Goal: Contribute content

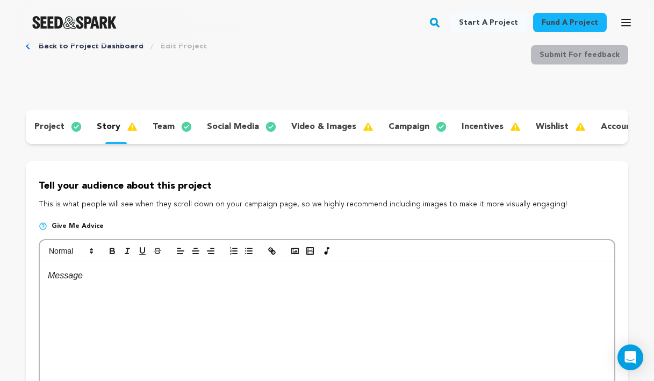
scroll to position [64, 0]
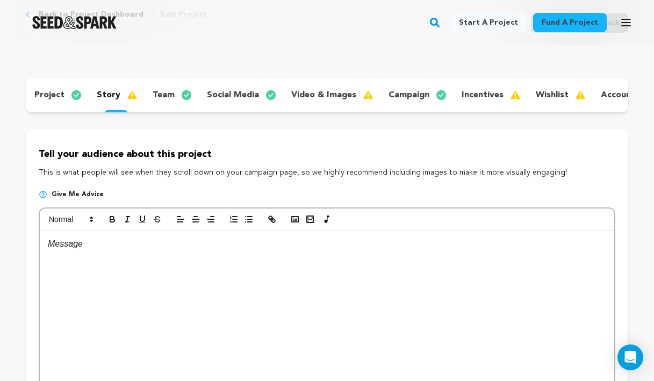
click at [328, 101] on p "video & images" at bounding box center [323, 95] width 65 height 13
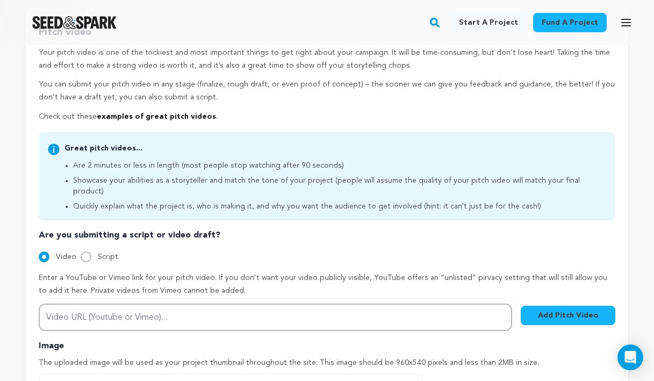
scroll to position [187, 0]
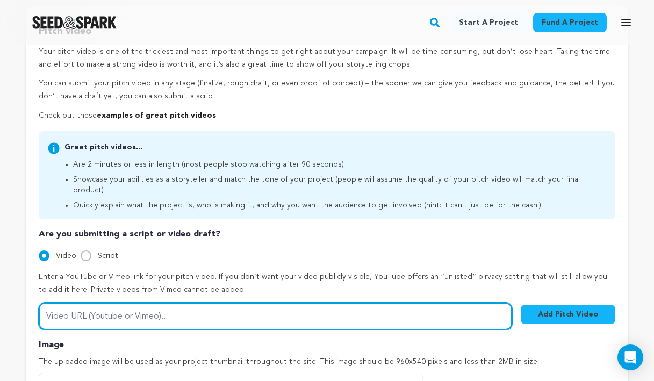
click at [136, 302] on input "Video URL (Youtube or Vimeo)..." at bounding box center [275, 315] width 473 height 27
paste input "[URL][DOMAIN_NAME]"
type input "[URL][DOMAIN_NAME]"
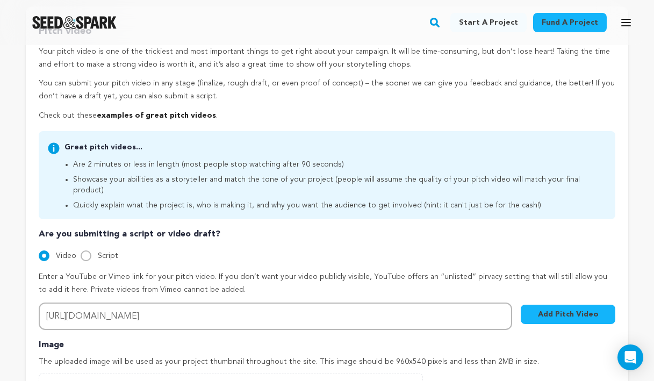
click at [240, 285] on p "Enter a YouTube or Vimeo link for your pitch video. If you don’t want your vide…" at bounding box center [327, 284] width 576 height 26
click at [543, 305] on button "Add Pitch Video" at bounding box center [568, 314] width 95 height 19
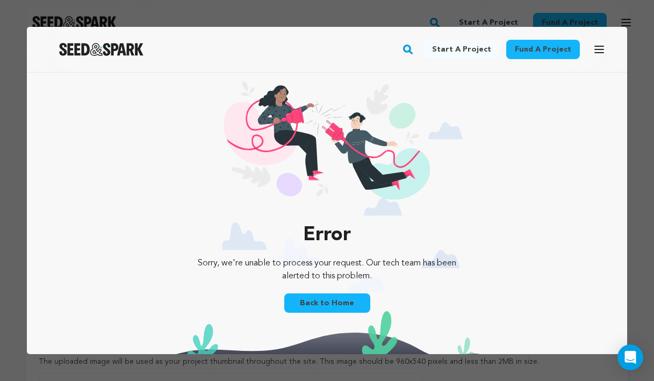
scroll to position [0, 0]
click at [324, 301] on link "Back to Home" at bounding box center [327, 302] width 86 height 19
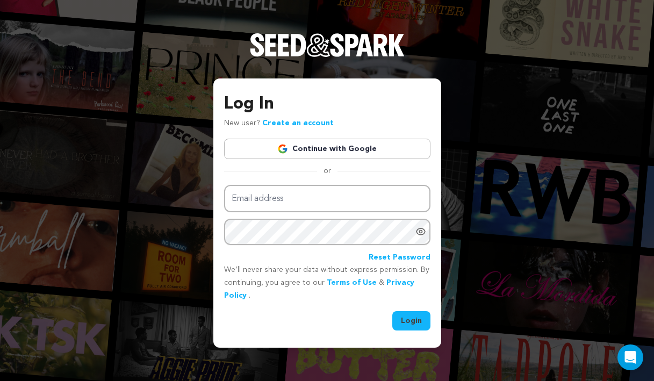
click at [298, 146] on link "Continue with Google" at bounding box center [327, 149] width 206 height 20
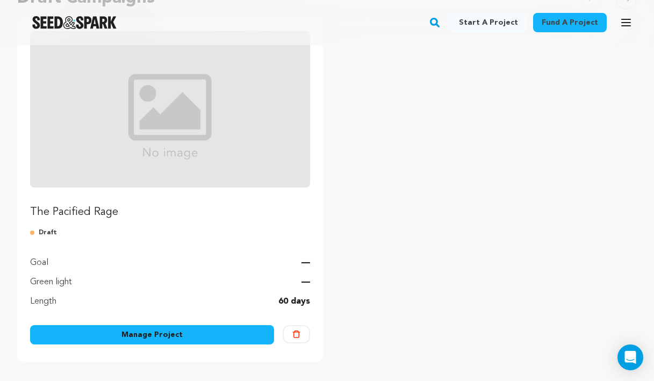
scroll to position [139, 0]
click at [225, 333] on link "Manage Project" at bounding box center [152, 333] width 244 height 19
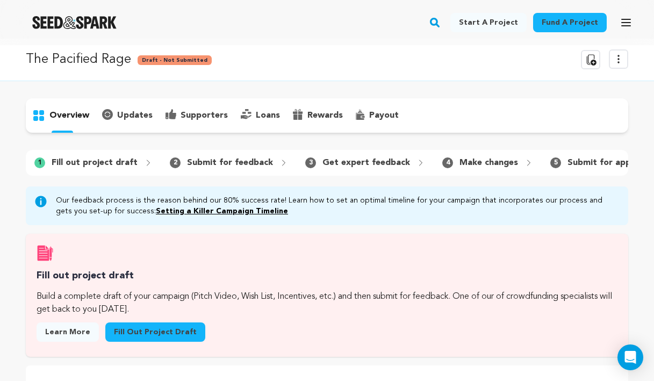
scroll to position [11, 0]
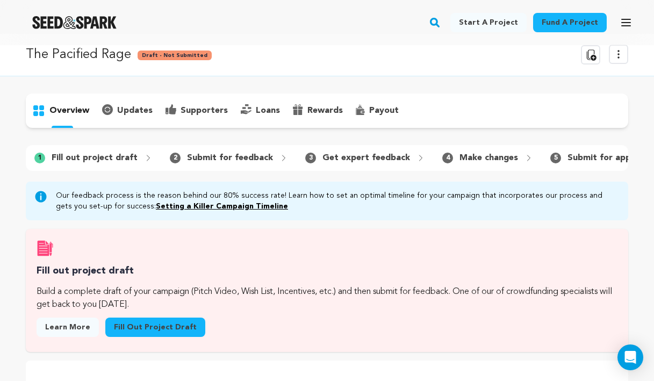
click at [181, 328] on link "Fill out project draft" at bounding box center [155, 326] width 100 height 19
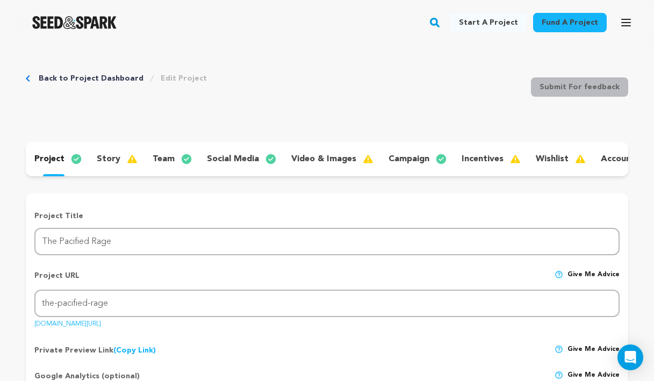
click at [327, 158] on p "video & images" at bounding box center [323, 159] width 65 height 13
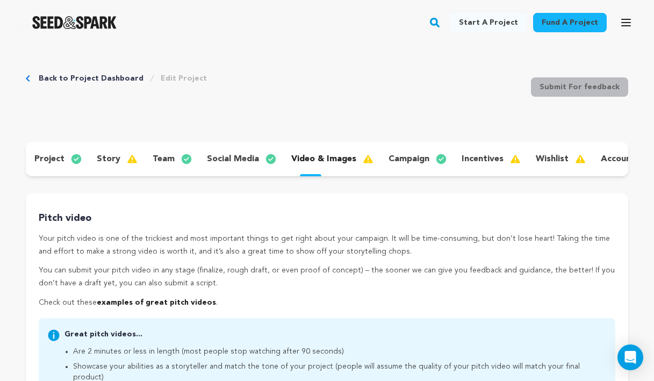
scroll to position [359, 0]
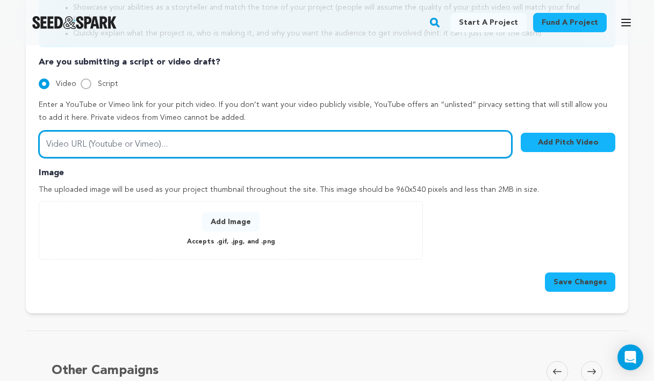
click at [236, 131] on input "Video URL (Youtube or Vimeo)..." at bounding box center [275, 144] width 473 height 27
click at [226, 131] on input "Video URL (Youtube or Vimeo)..." at bounding box center [275, 144] width 473 height 27
paste input "https://www.youtube.com/watch?v=gLTToqAn_TQ&t=1s"
type input "https://www.youtube.com/watch?v=gLTToqAn_TQ&t=1s"
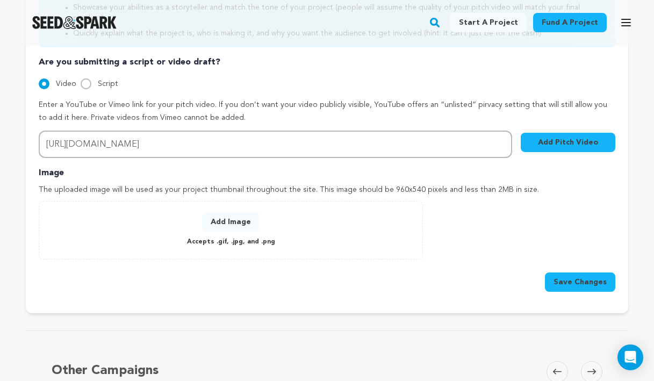
click at [552, 138] on button "Add Pitch Video" at bounding box center [568, 142] width 95 height 19
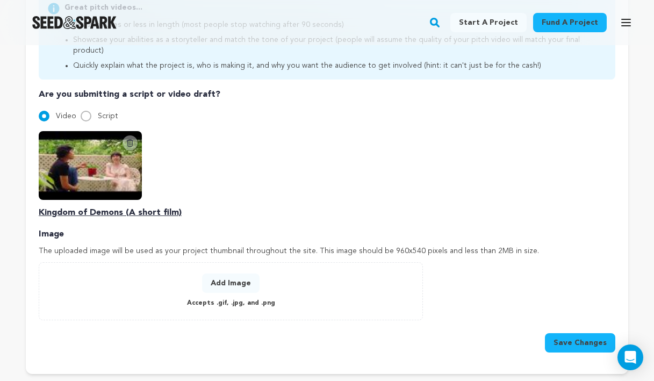
scroll to position [326, 0]
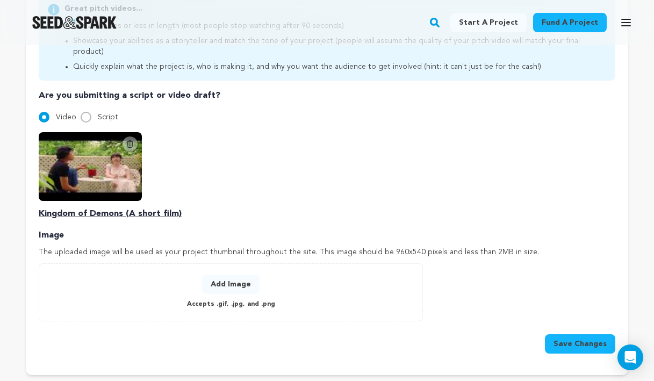
click at [239, 274] on button "Add Image" at bounding box center [230, 283] width 57 height 19
click at [225, 276] on button "Add Image" at bounding box center [230, 283] width 57 height 19
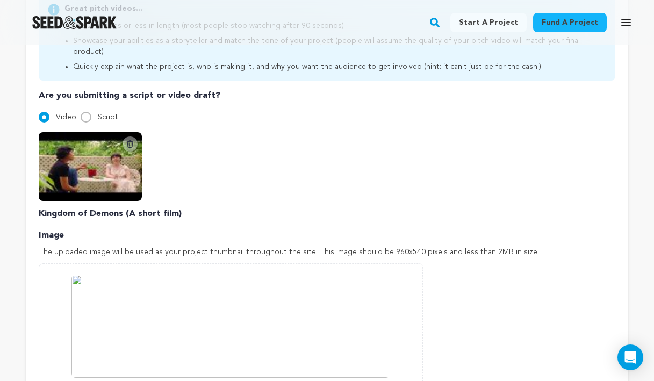
scroll to position [478, 0]
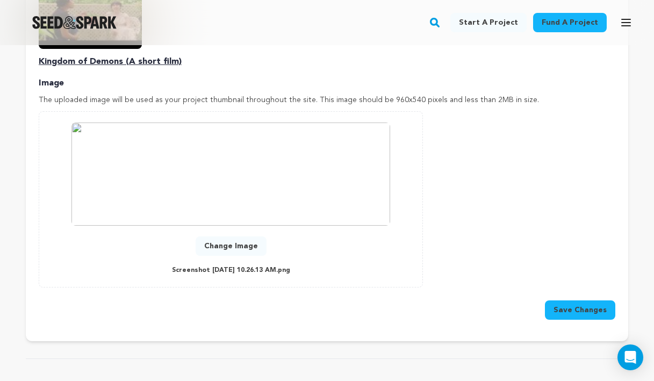
click at [277, 206] on img at bounding box center [230, 173] width 319 height 103
click at [244, 225] on div "0 % 0 % Change Image Screenshot 2025-08-11 at 10.26.13 AM.png" at bounding box center [231, 199] width 362 height 154
click at [236, 236] on button "Change Image" at bounding box center [231, 245] width 71 height 19
click at [226, 238] on button "Change Image" at bounding box center [231, 245] width 71 height 19
click at [581, 303] on button "Save Changes" at bounding box center [580, 309] width 70 height 19
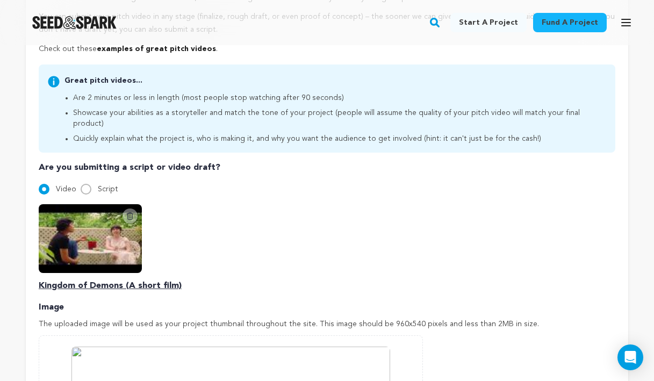
scroll to position [500, 0]
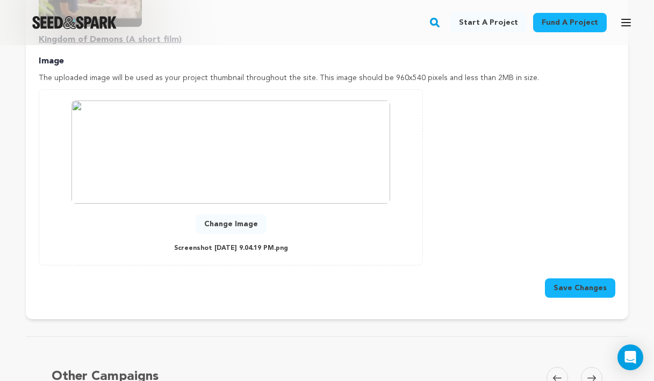
click at [328, 155] on img at bounding box center [230, 151] width 319 height 103
click at [322, 178] on img at bounding box center [230, 151] width 319 height 103
click at [233, 216] on button "Change Image" at bounding box center [231, 223] width 71 height 19
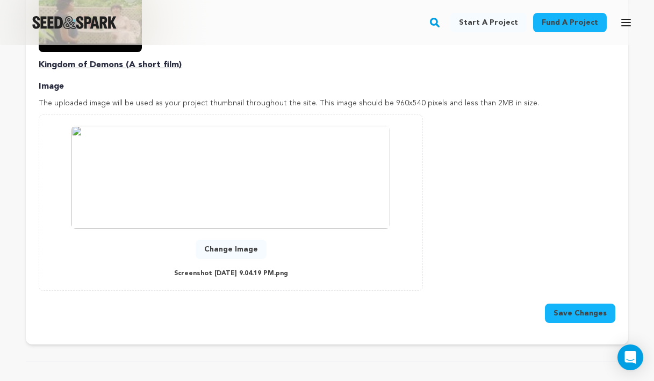
scroll to position [471, 0]
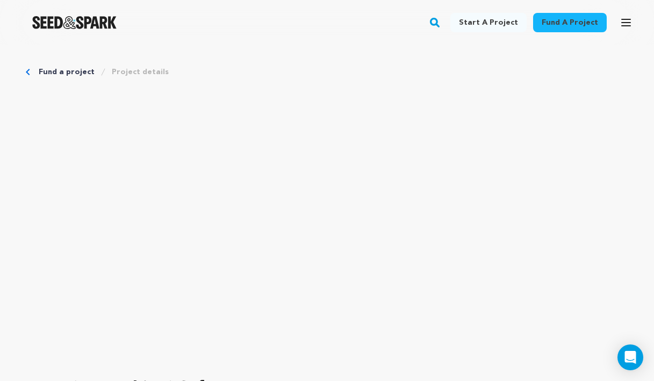
scroll to position [2098, 0]
